Goal: Find specific page/section: Find specific page/section

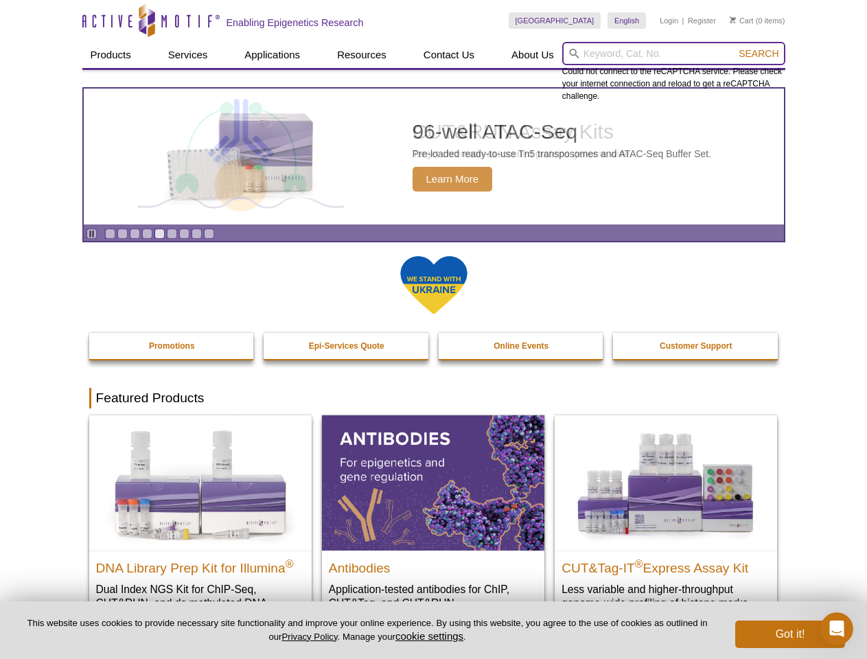
click at [674, 54] on input "search" at bounding box center [673, 53] width 223 height 23
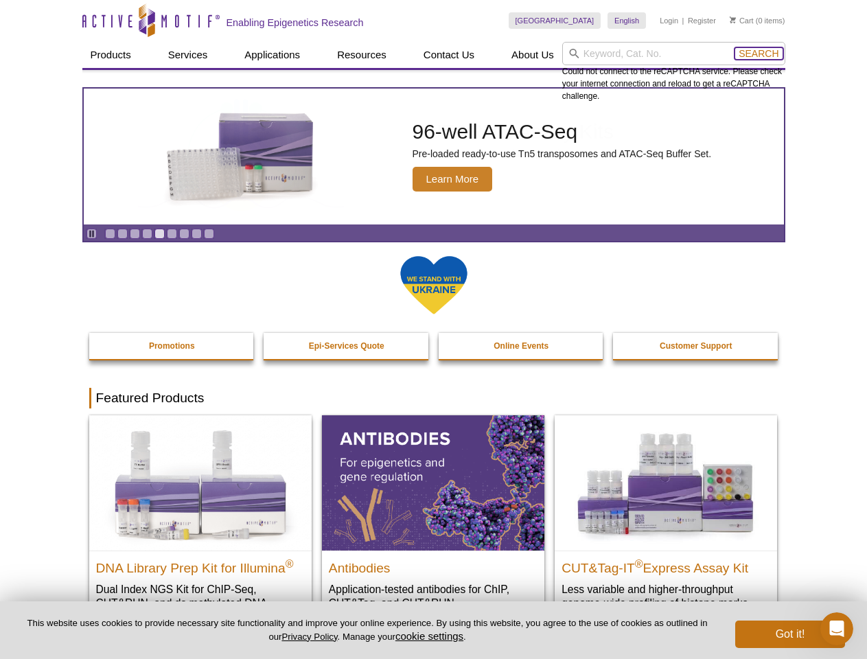
click at [759, 54] on span "Search" at bounding box center [759, 53] width 40 height 11
click at [91, 233] on icon "Pause" at bounding box center [91, 233] width 9 height 9
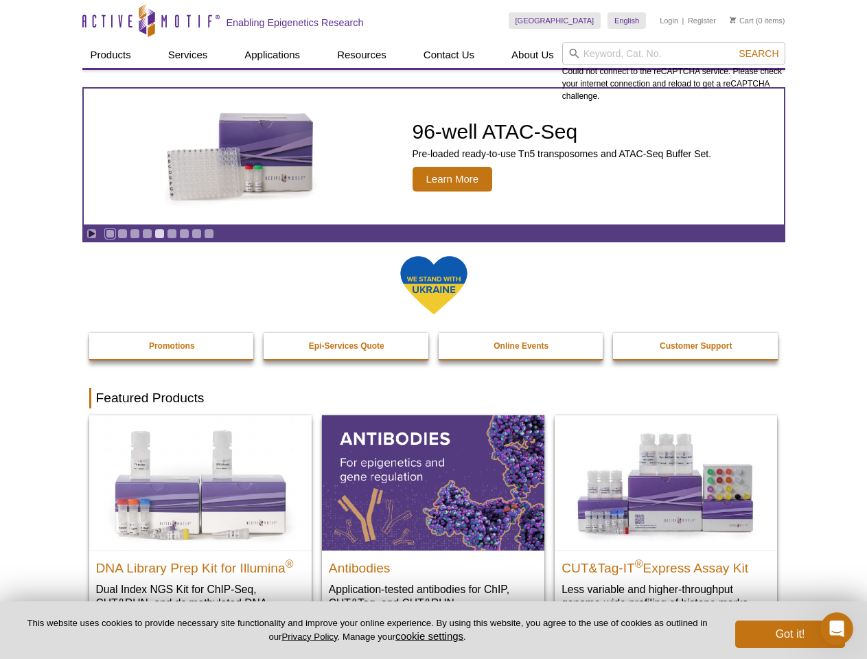
click at [110, 233] on link "Go to slide 1" at bounding box center [110, 234] width 10 height 10
click at [122, 233] on link "Go to slide 2" at bounding box center [122, 234] width 10 height 10
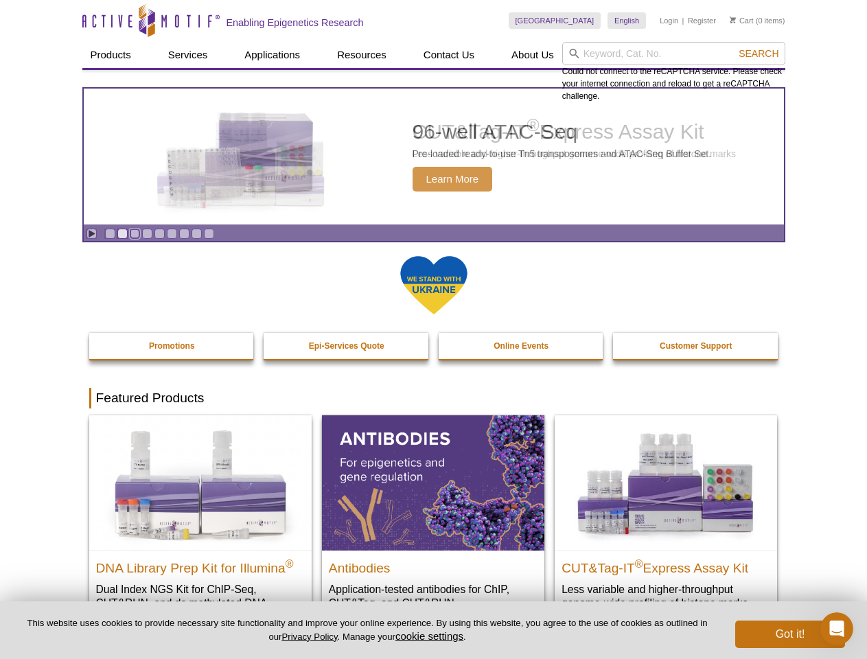
click at [135, 233] on link "Go to slide 3" at bounding box center [135, 234] width 10 height 10
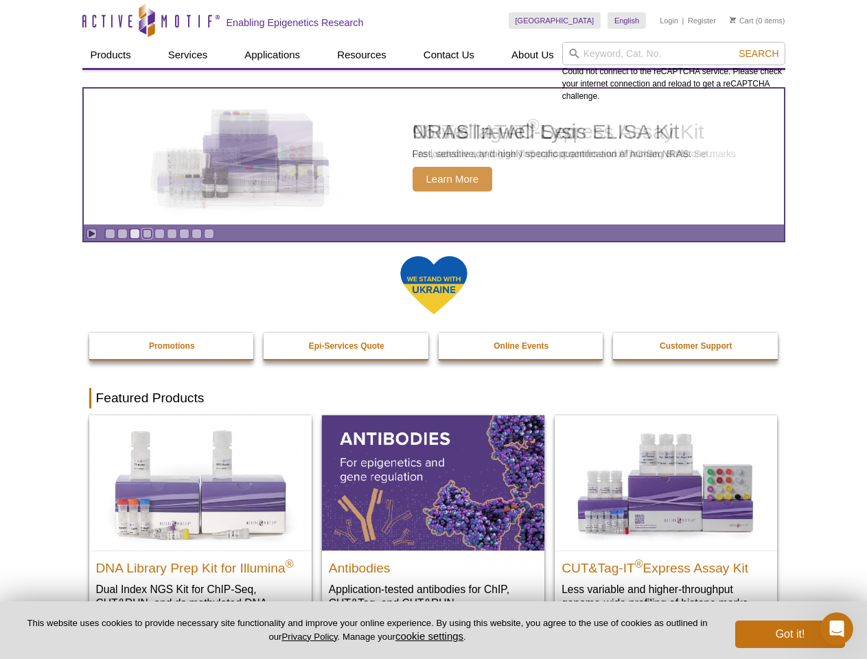
click at [147, 233] on link "Go to slide 4" at bounding box center [147, 234] width 10 height 10
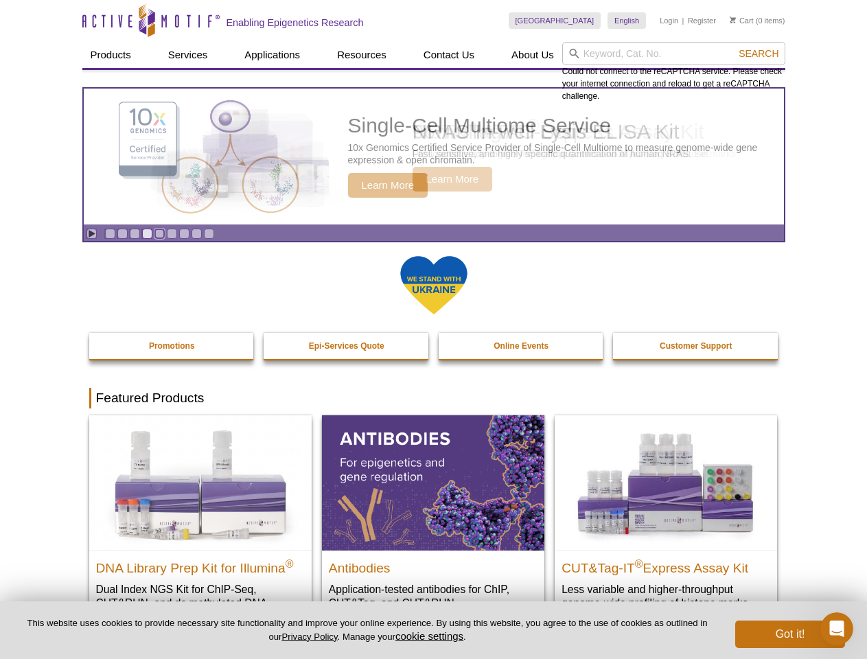
click at [159, 233] on link "Go to slide 5" at bounding box center [160, 234] width 10 height 10
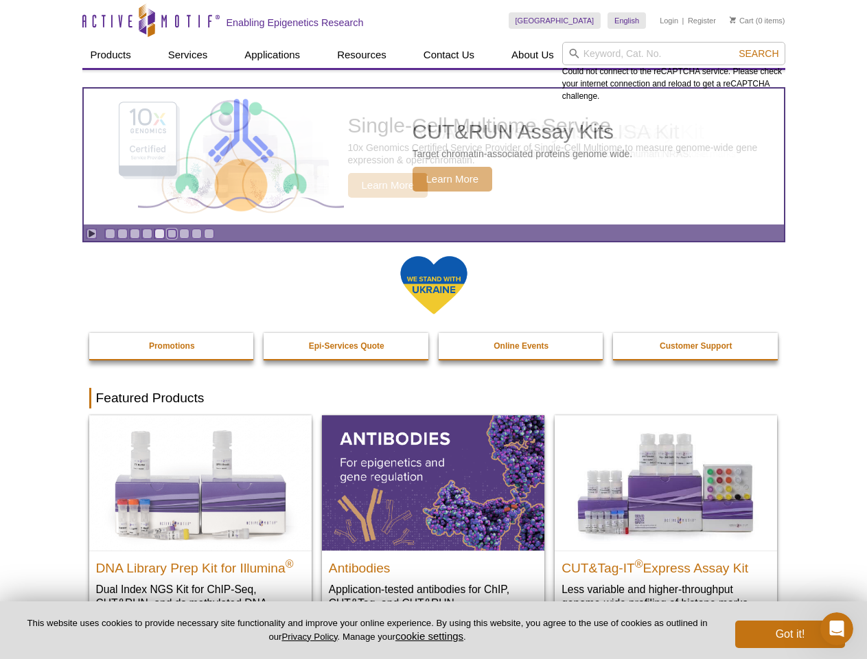
click at [172, 233] on link "Go to slide 6" at bounding box center [172, 234] width 10 height 10
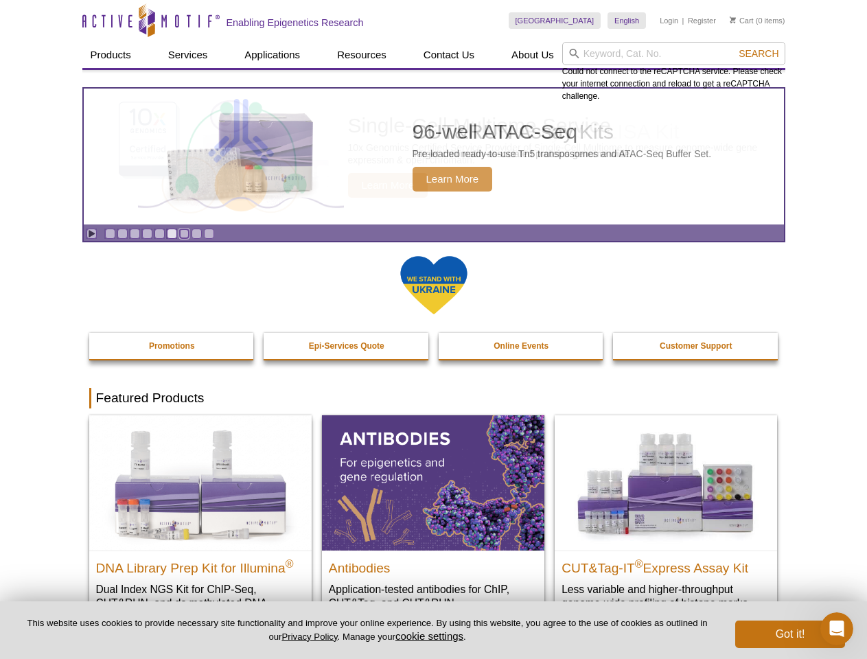
click at [184, 233] on link "Go to slide 7" at bounding box center [184, 234] width 10 height 10
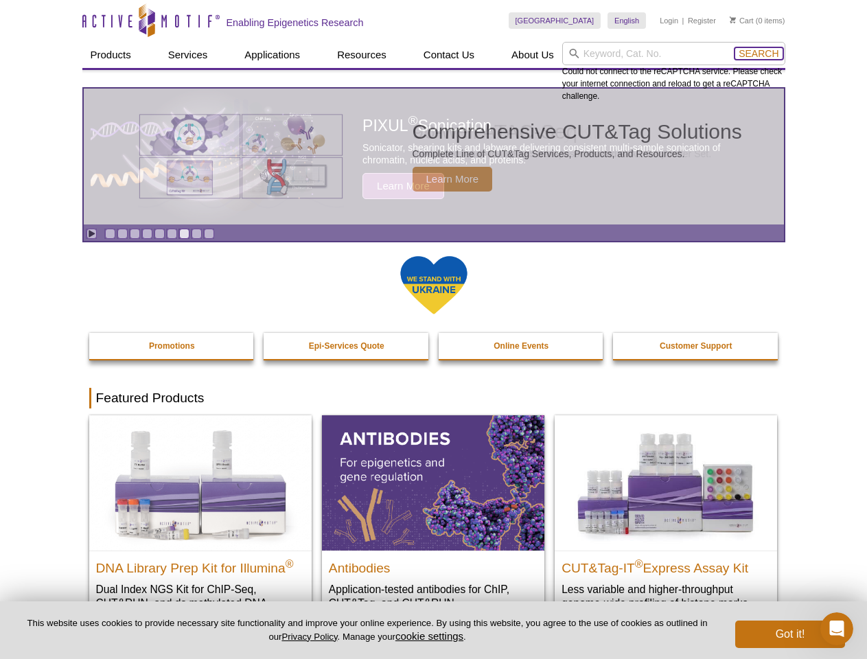
click at [759, 54] on span "Search" at bounding box center [759, 53] width 40 height 11
